Goal: Information Seeking & Learning: Learn about a topic

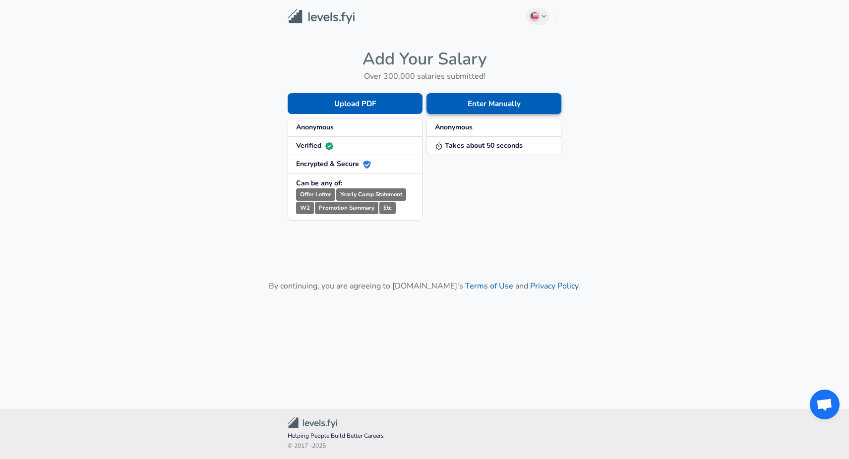
click at [466, 103] on button "Enter Manually" at bounding box center [494, 103] width 135 height 21
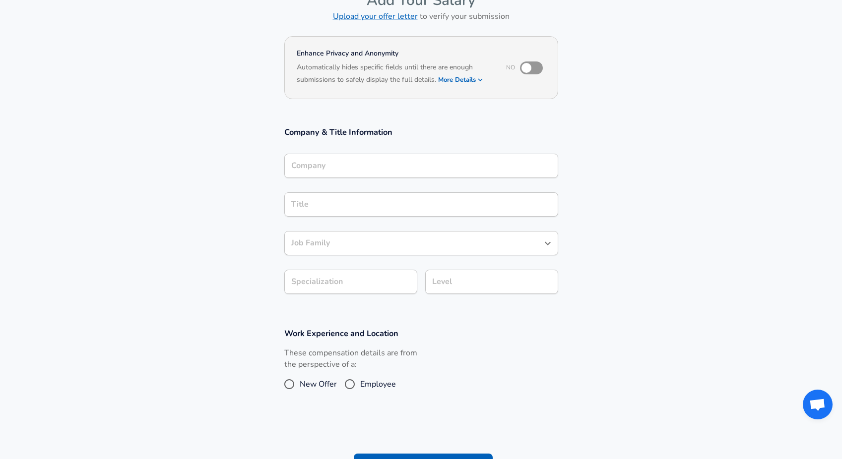
scroll to position [35, 0]
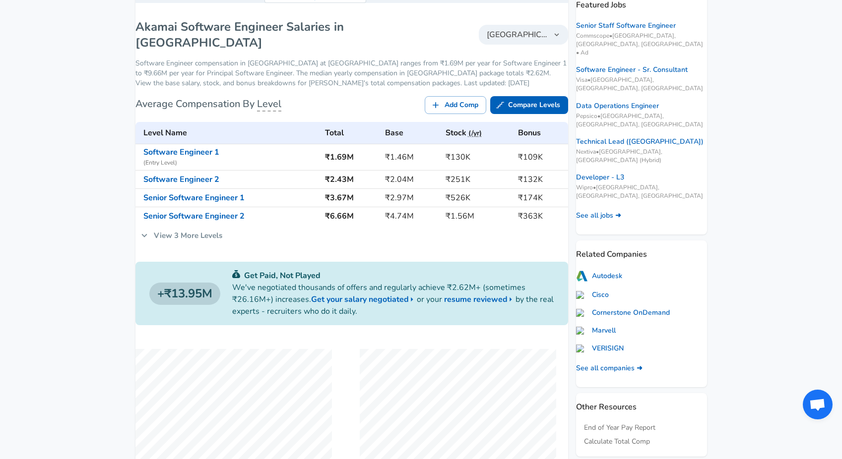
scroll to position [130, 0]
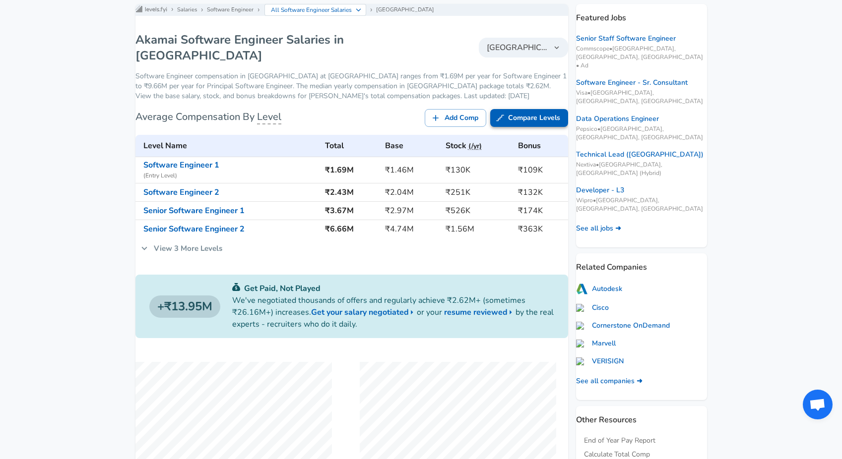
click at [519, 124] on link "Compare Levels" at bounding box center [529, 118] width 78 height 18
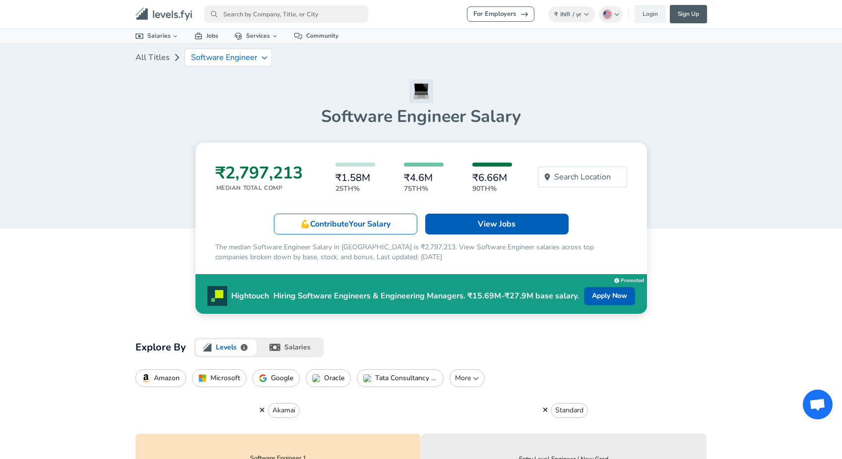
scroll to position [0, 0]
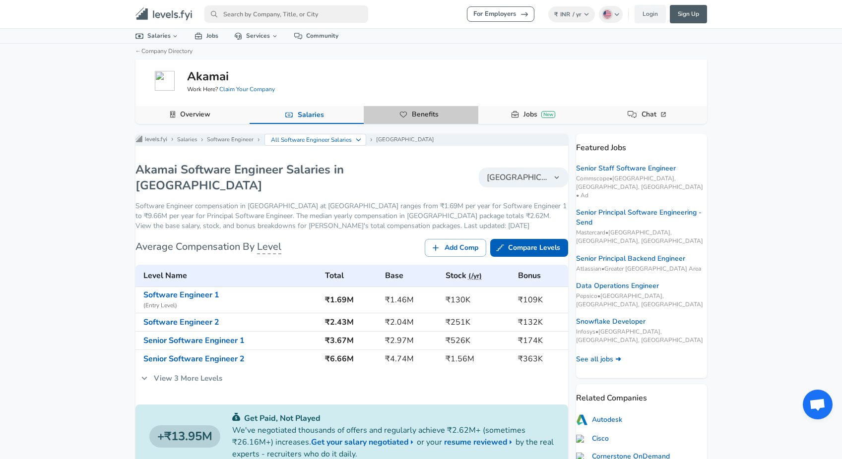
click at [425, 117] on link "Benefits" at bounding box center [425, 114] width 35 height 17
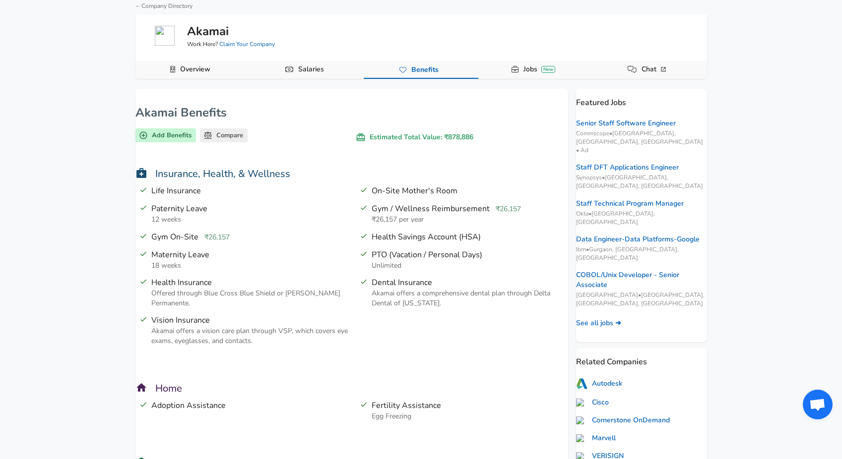
scroll to position [41, 0]
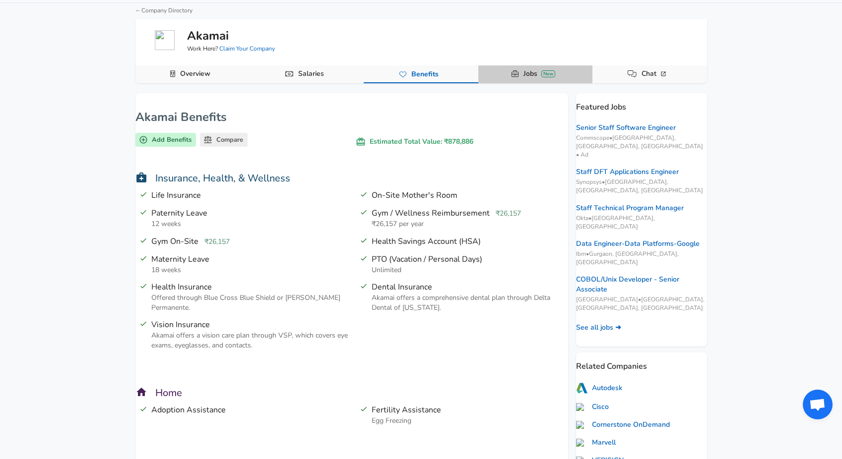
click at [544, 70] on div "New" at bounding box center [548, 73] width 14 height 7
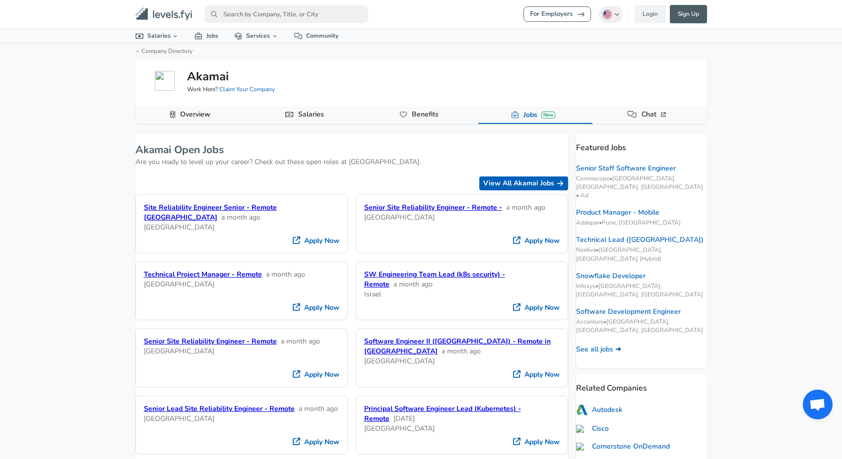
click at [347, 15] on input "primary" at bounding box center [286, 13] width 164 height 17
